Goal: Navigation & Orientation: Find specific page/section

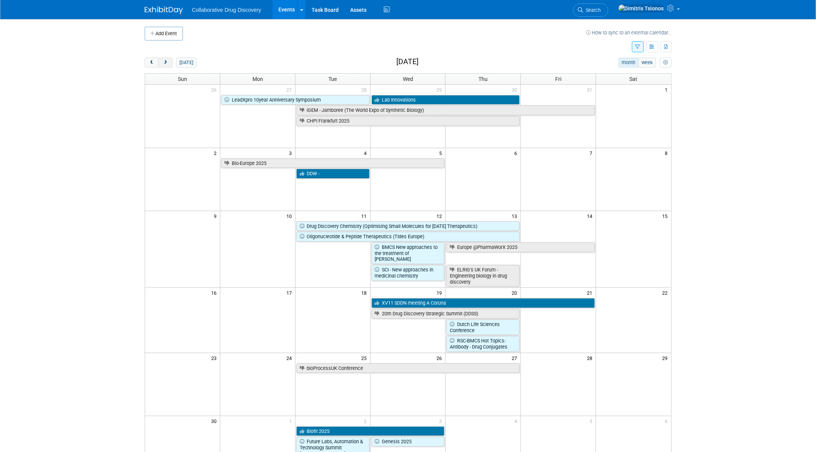
click at [166, 60] on span "next" at bounding box center [166, 62] width 6 height 5
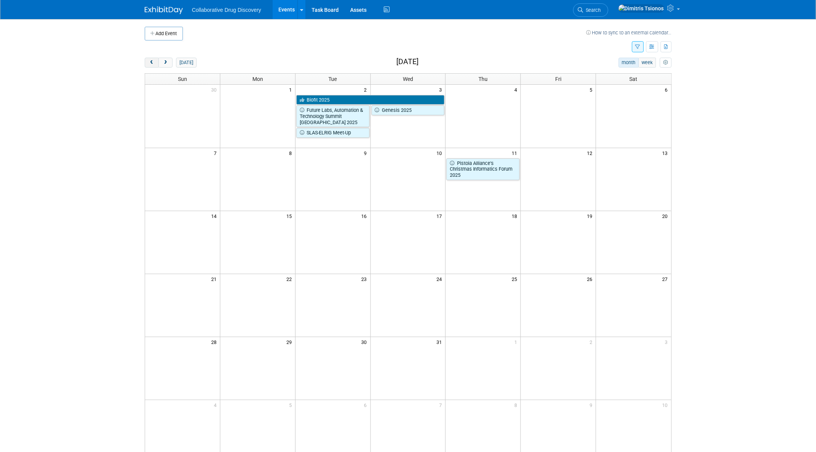
click at [154, 63] on span "prev" at bounding box center [152, 62] width 6 height 5
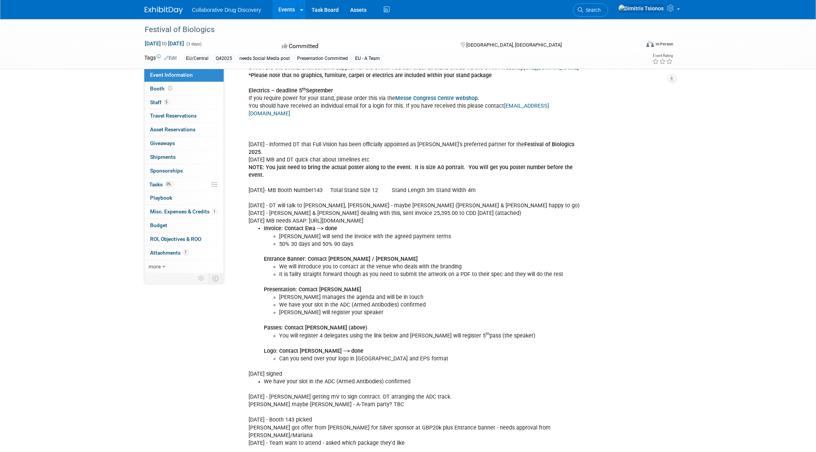
click at [179, 13] on img at bounding box center [164, 10] width 38 height 8
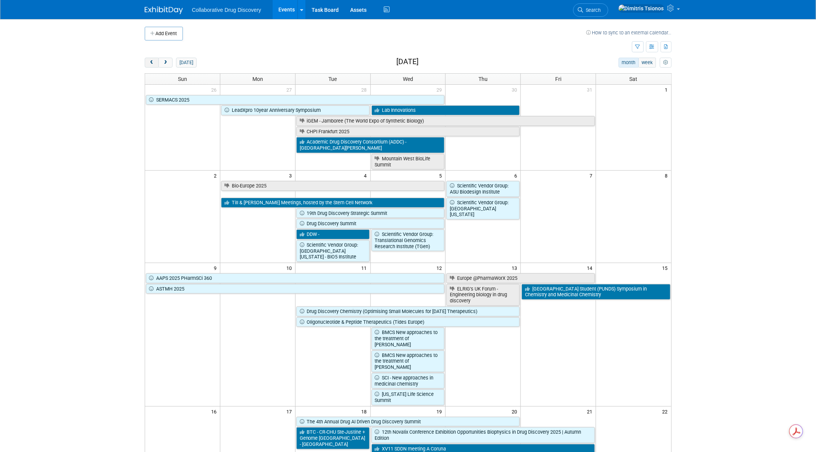
click at [153, 63] on span "prev" at bounding box center [152, 62] width 6 height 5
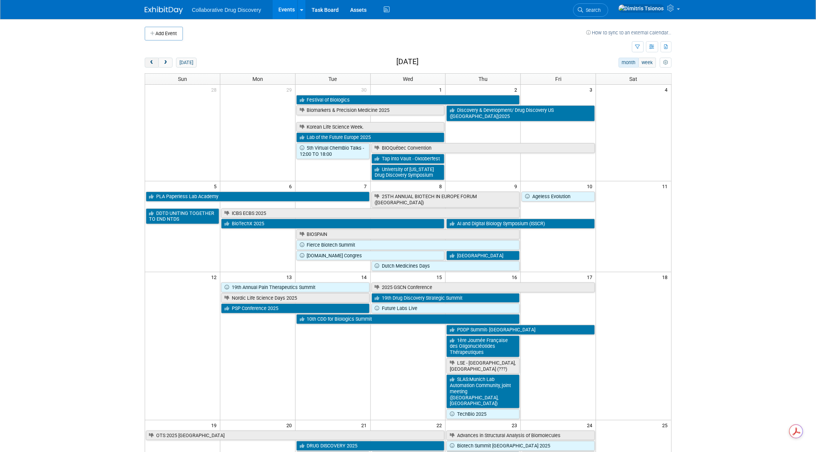
click at [153, 63] on span "prev" at bounding box center [152, 62] width 6 height 5
